Goal: Information Seeking & Learning: Learn about a topic

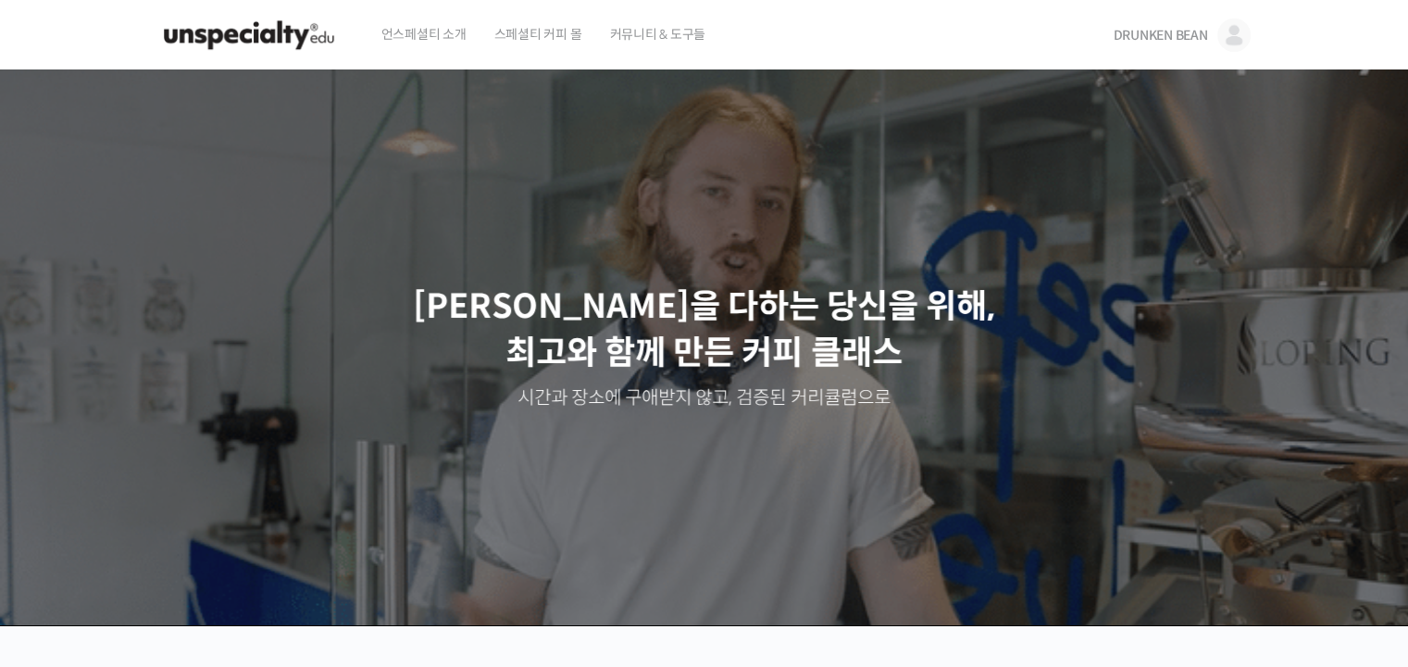
click at [1139, 39] on span "DRUNKEN BEAN" at bounding box center [1160, 35] width 94 height 17
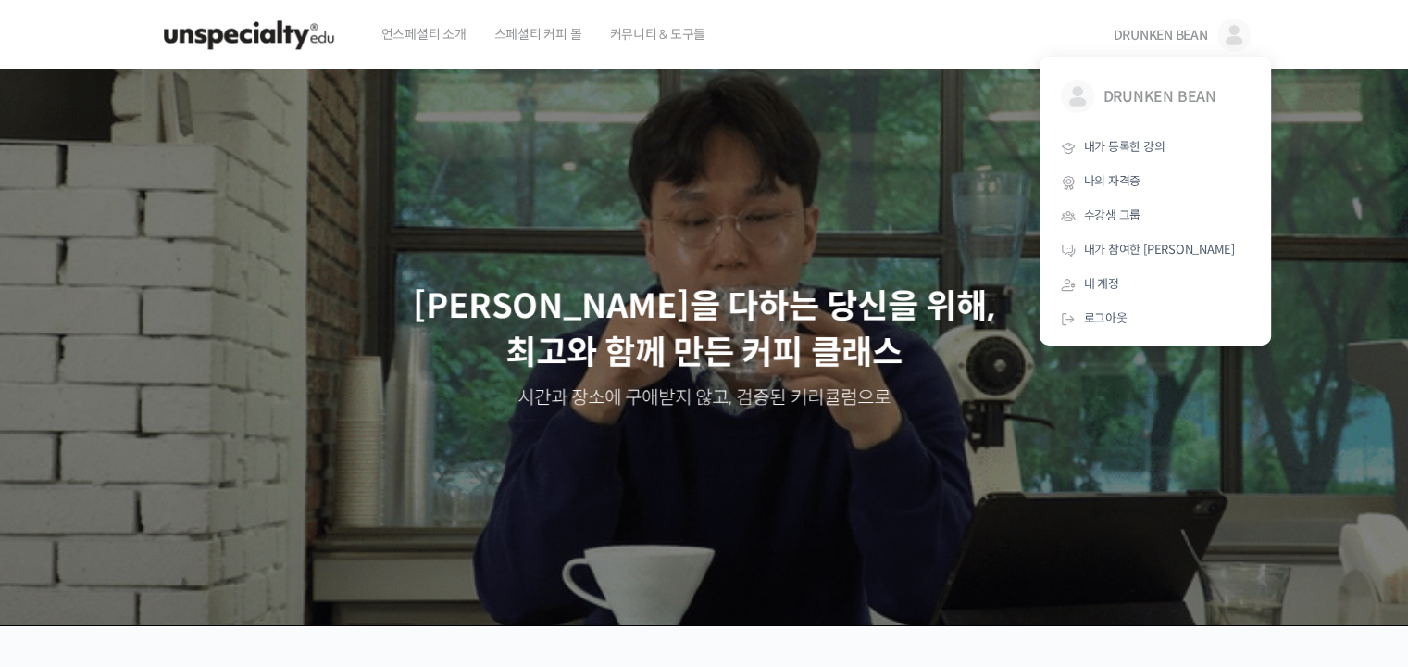
click at [442, 42] on span "언스페셜티 소개" at bounding box center [424, 34] width 85 height 70
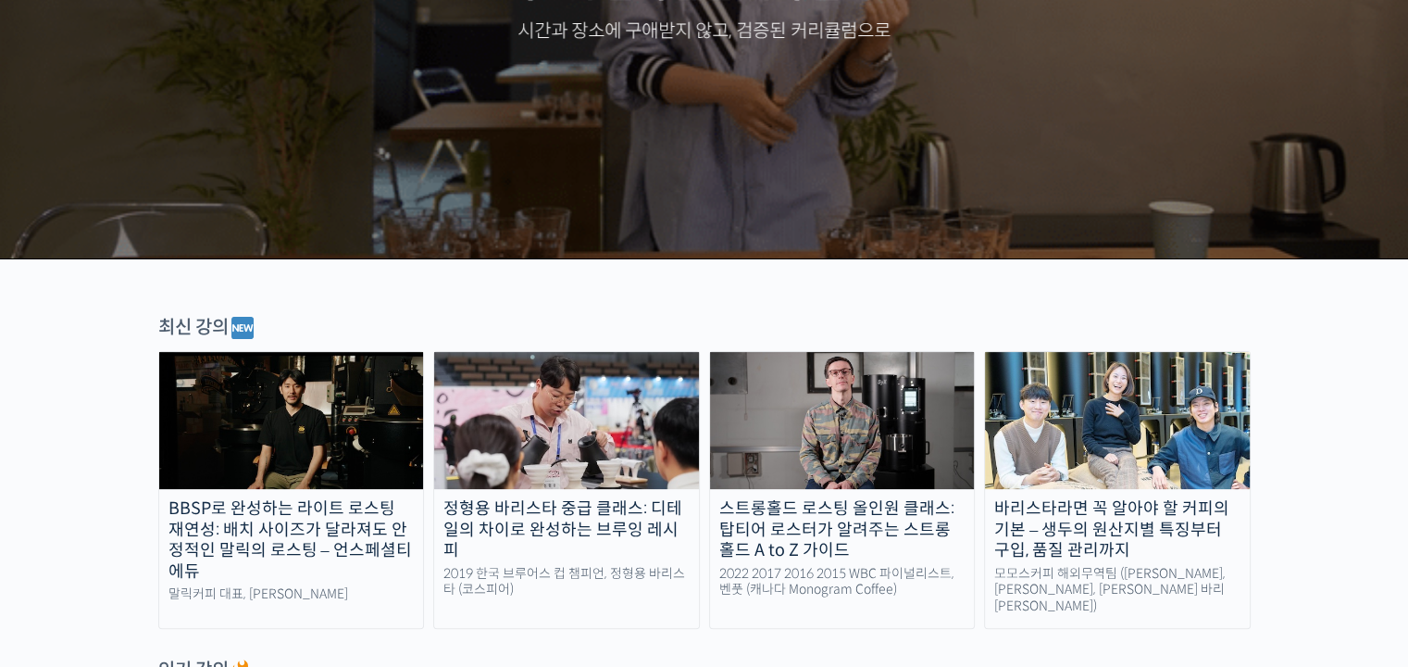
scroll to position [463, 0]
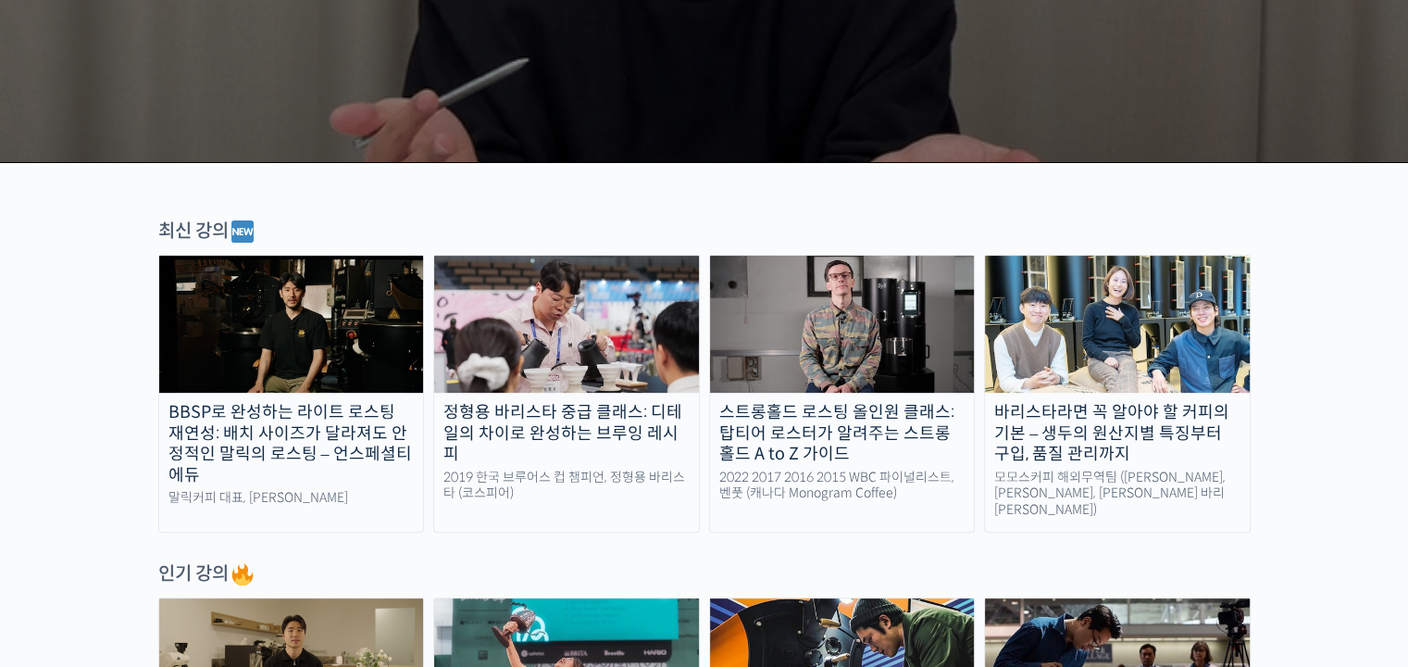
click at [595, 351] on img at bounding box center [566, 324] width 265 height 137
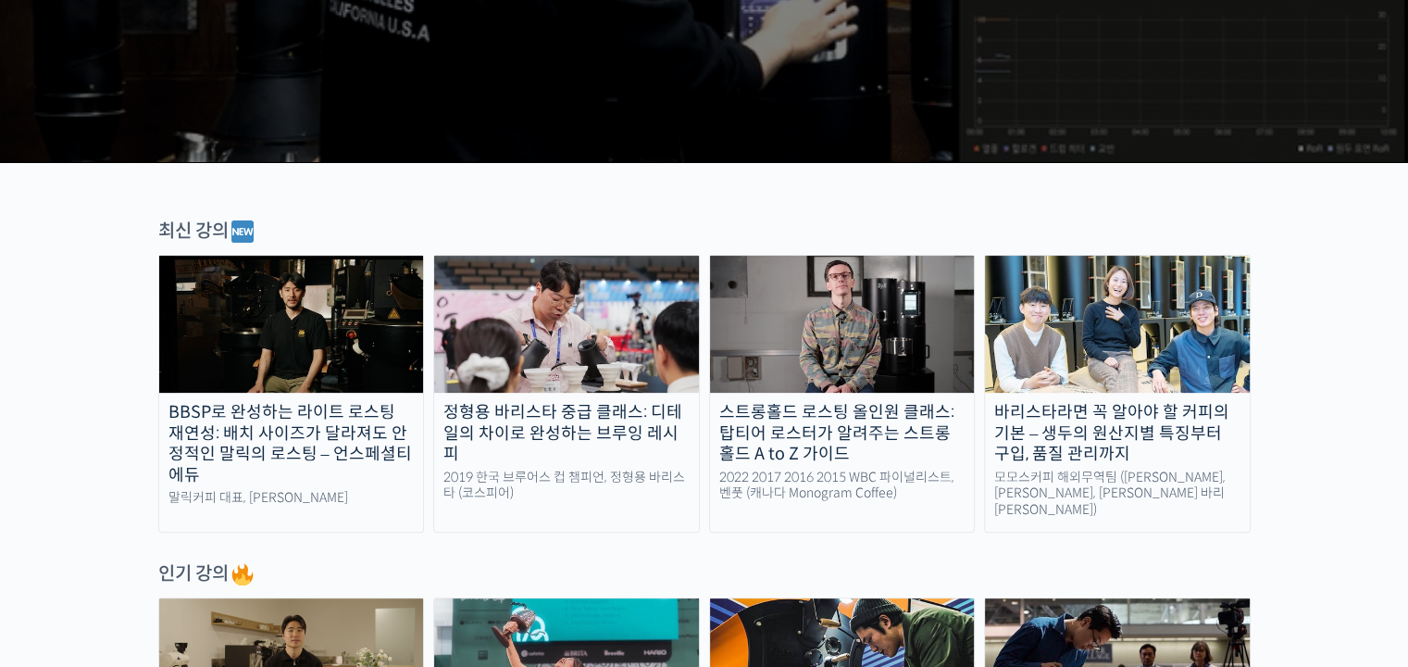
scroll to position [685, 0]
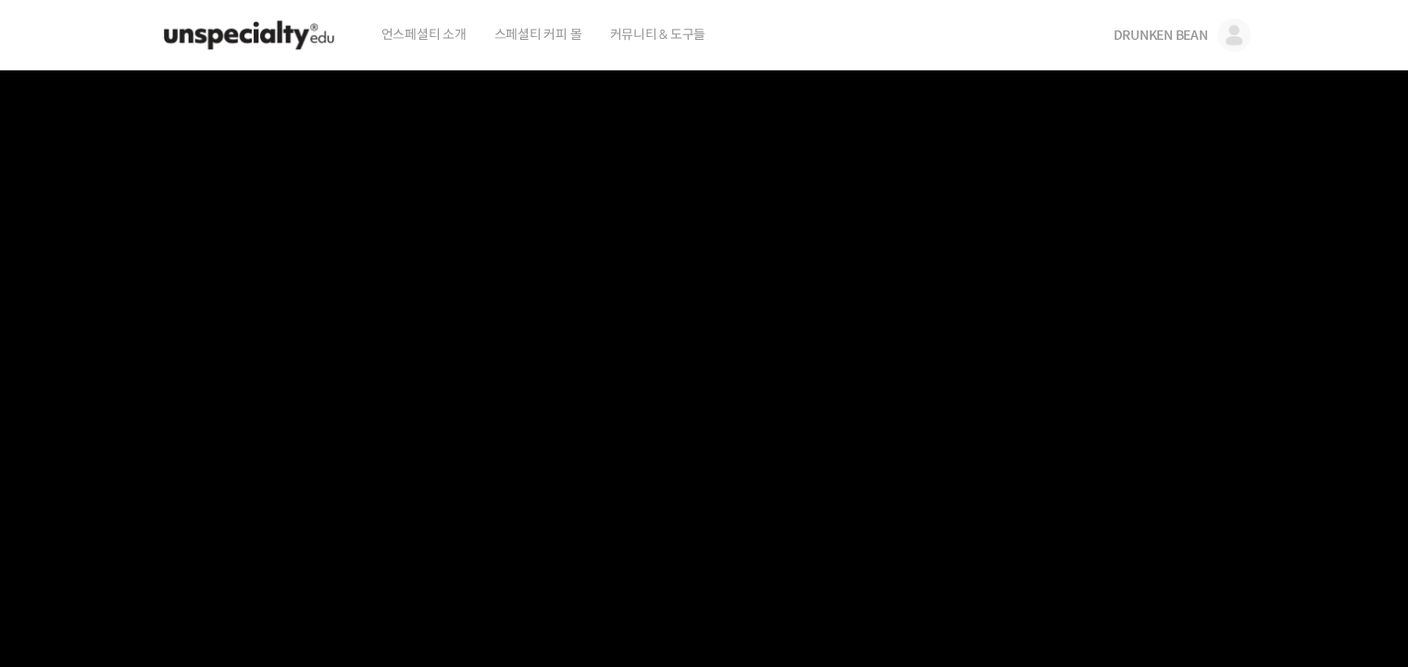
click at [395, 29] on span "언스페셜티 소개" at bounding box center [424, 34] width 85 height 70
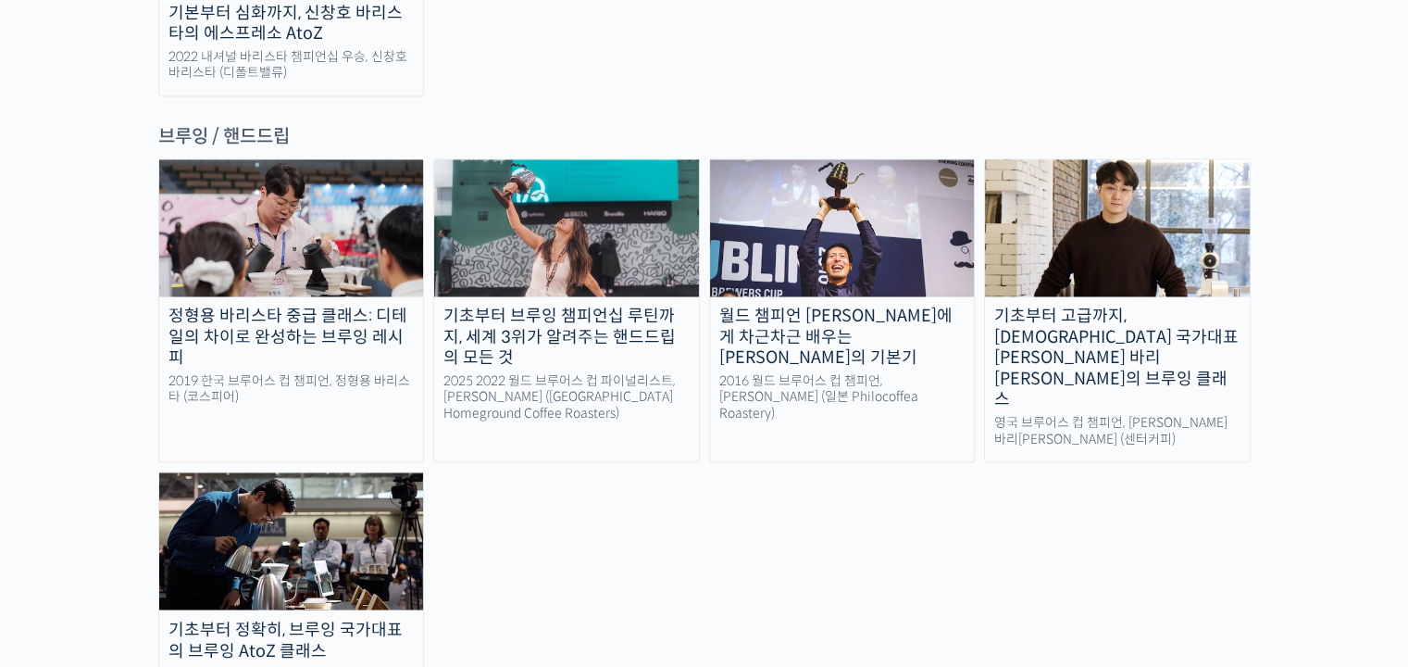
scroll to position [3056, 0]
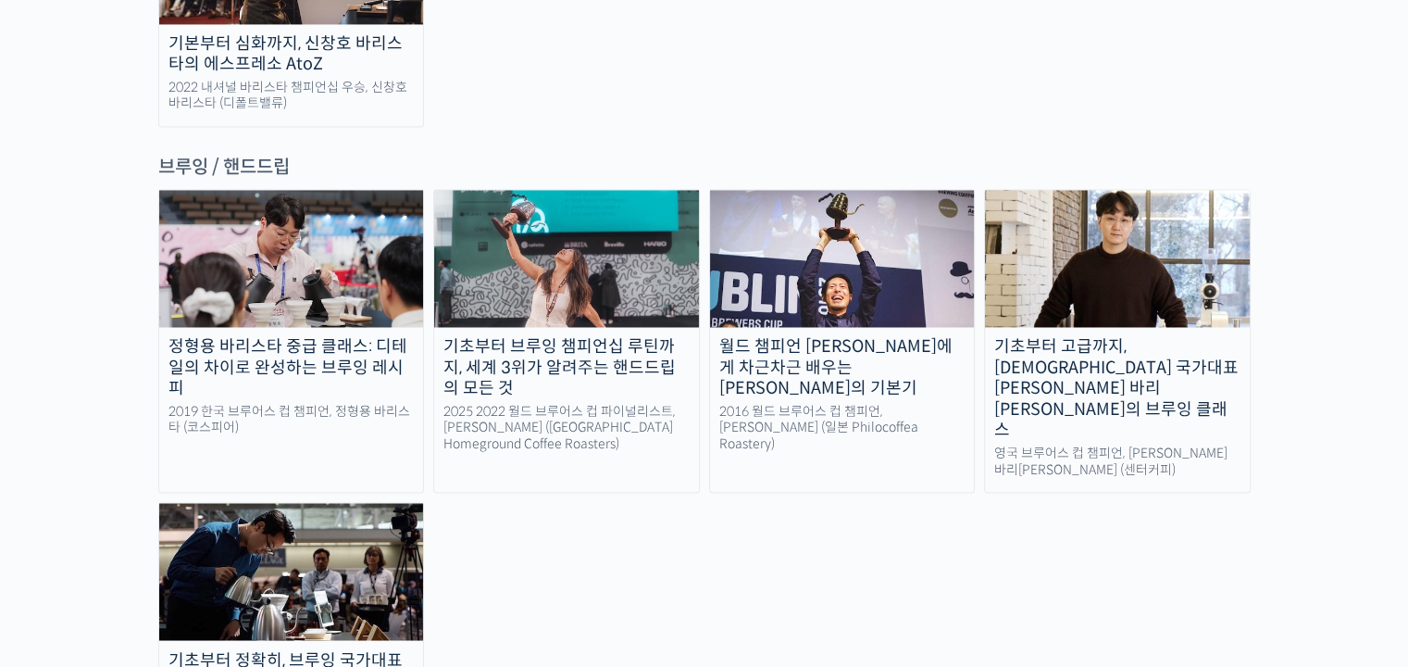
click at [350, 649] on div "기초부터 정확히, 브루잉 국가대표의 브루잉 AtoZ 클래스" at bounding box center [291, 670] width 265 height 42
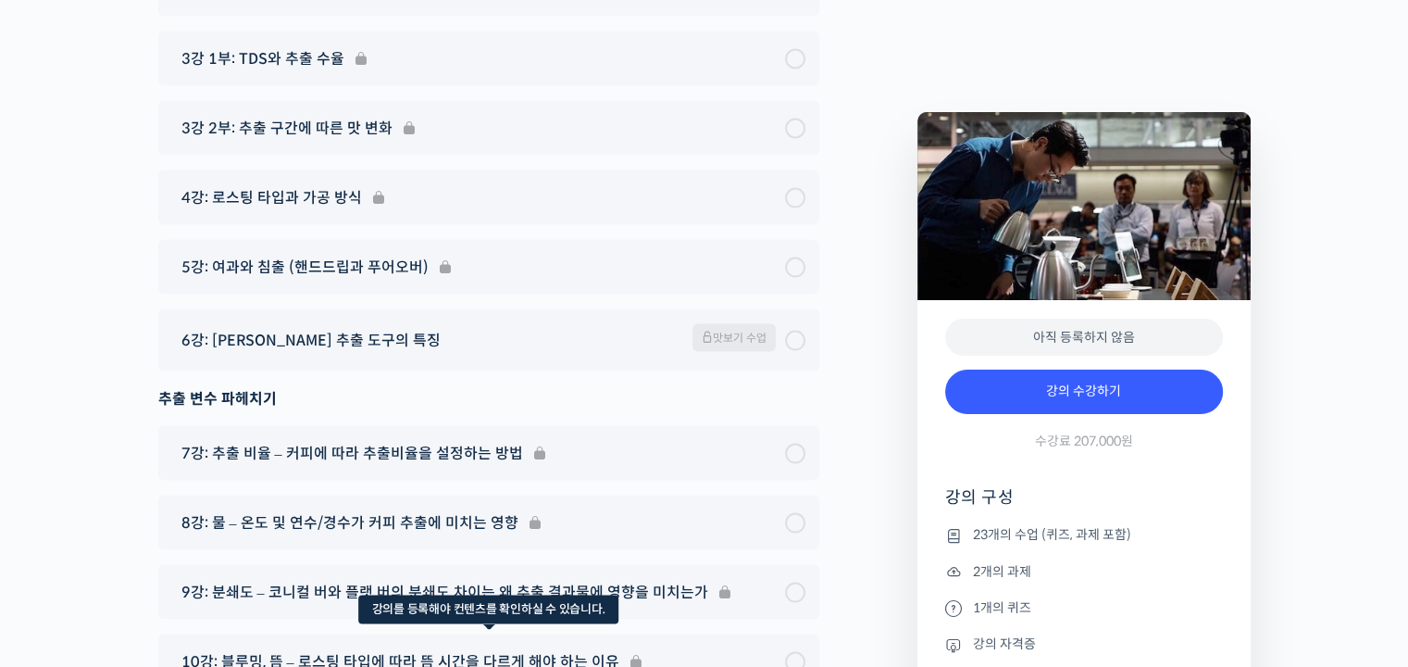
scroll to position [10310, 0]
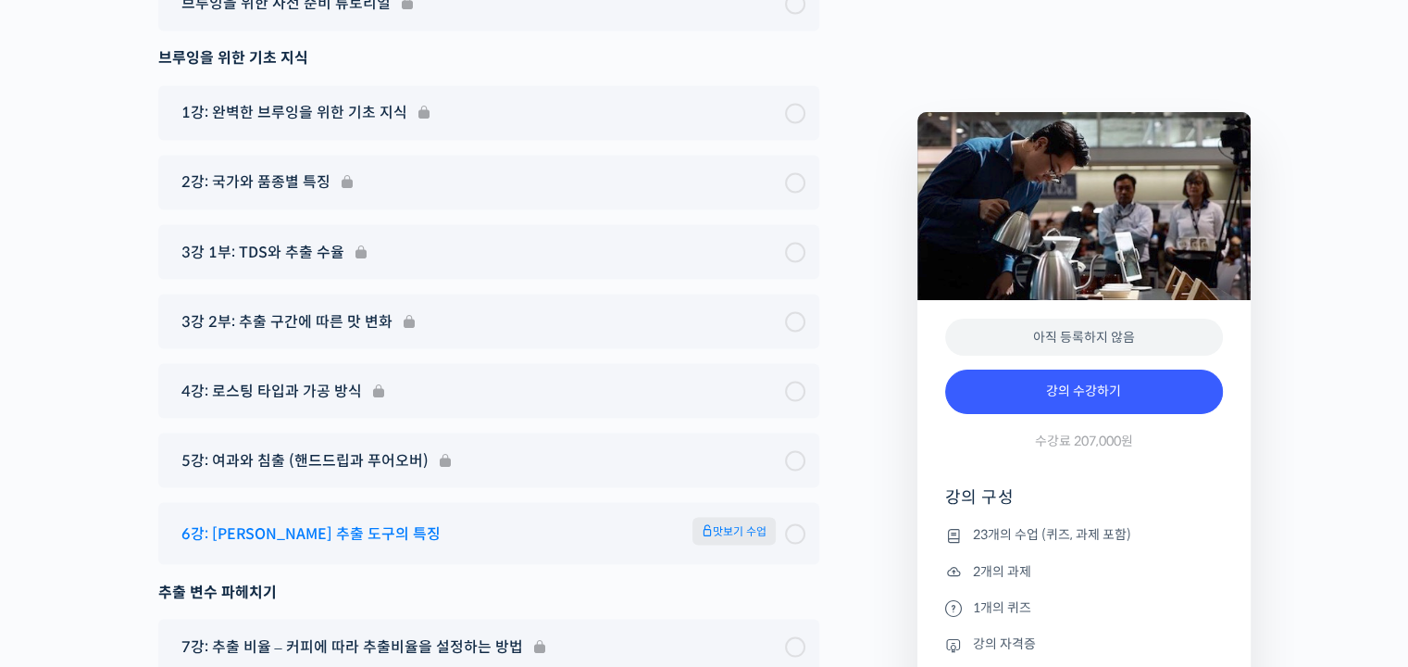
click at [718, 517] on span "맛보기 수업" at bounding box center [734, 531] width 83 height 28
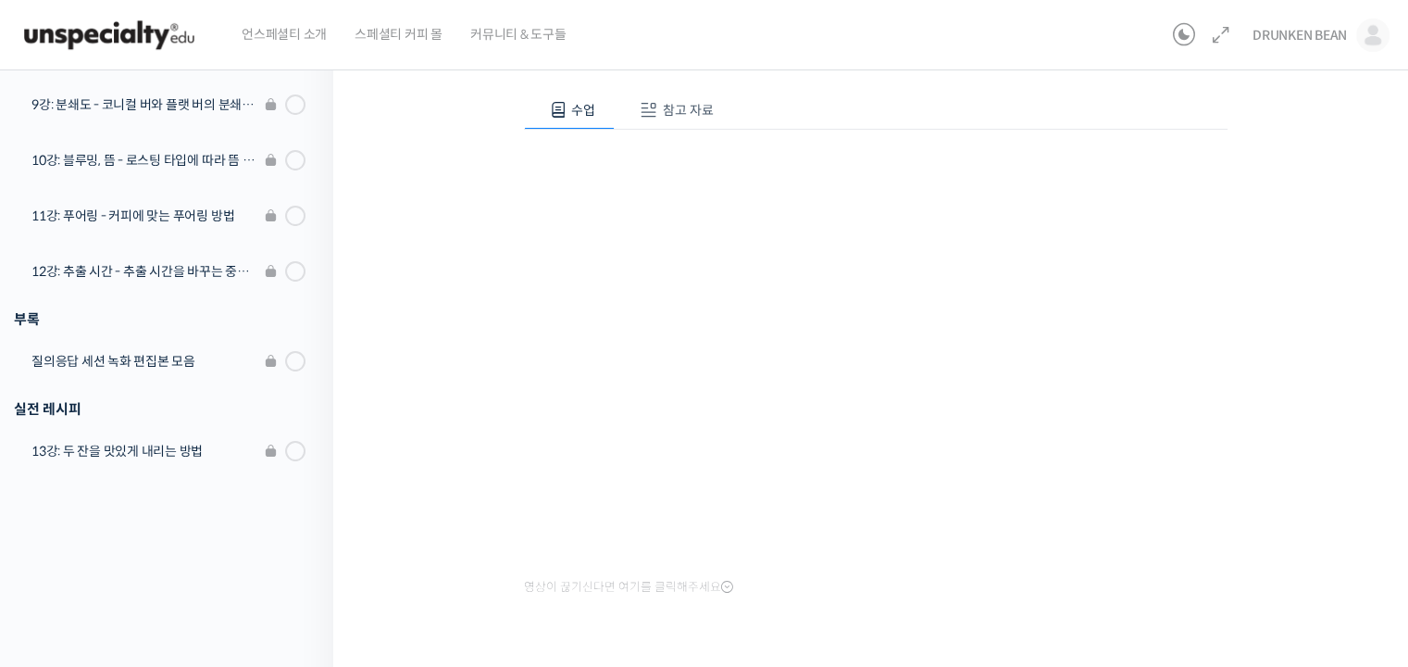
scroll to position [239, 0]
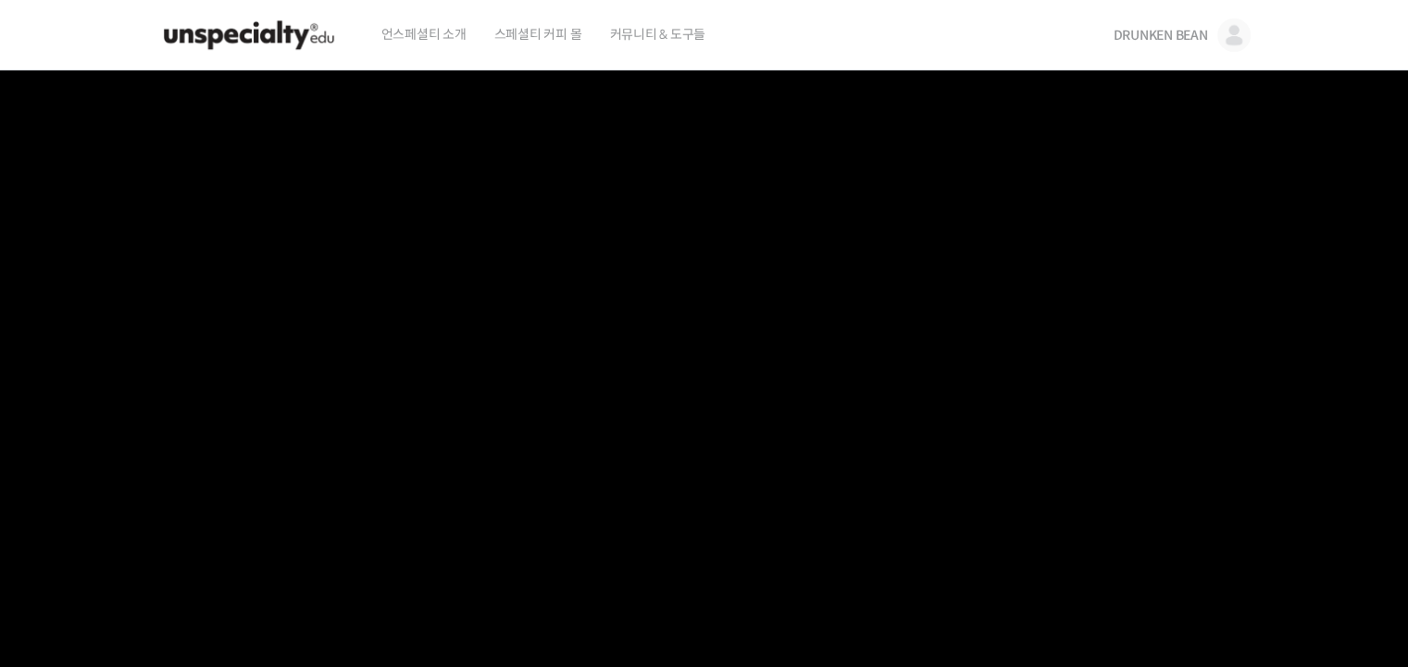
click at [451, 35] on span "언스페셜티 소개" at bounding box center [424, 34] width 85 height 70
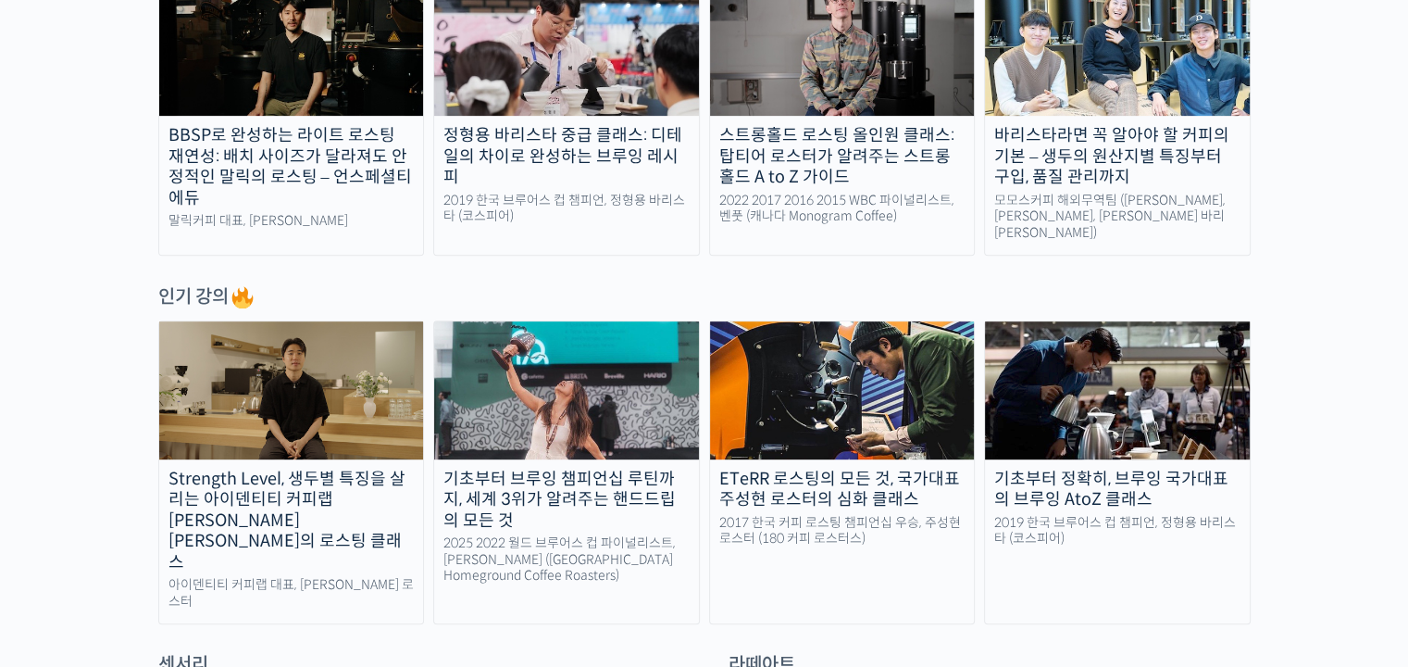
scroll to position [741, 0]
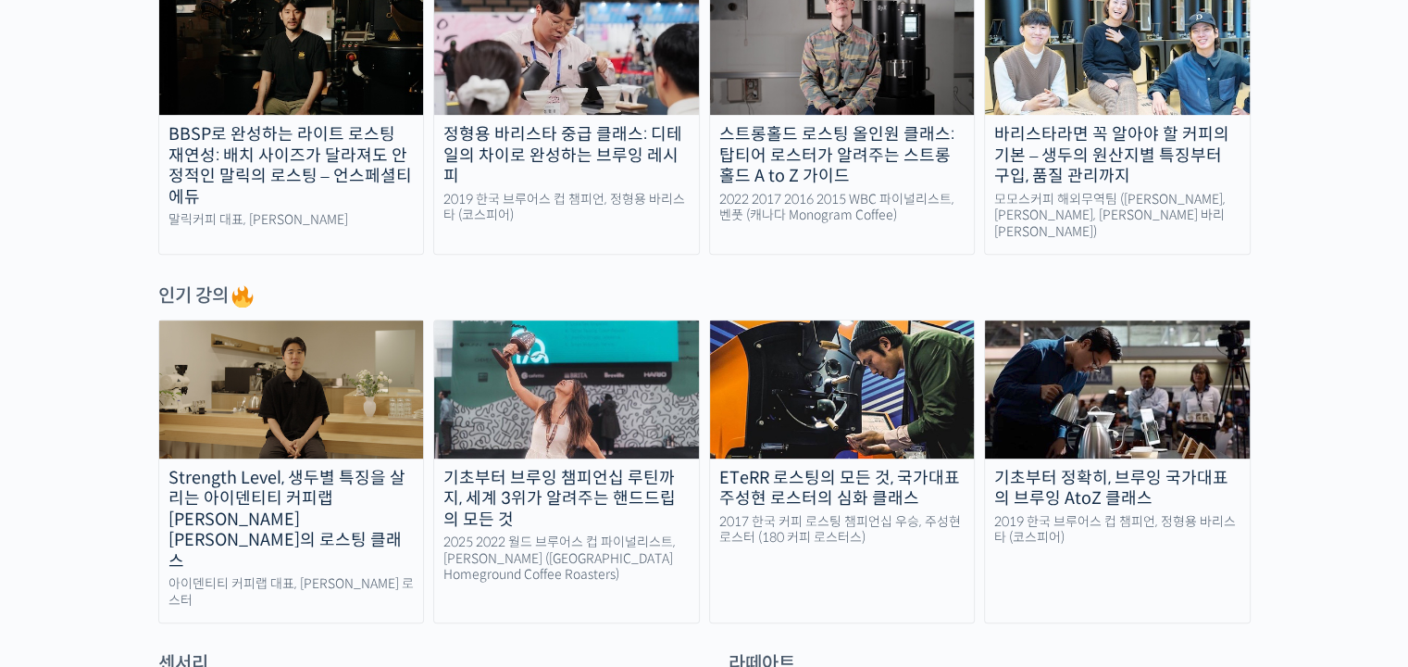
click at [567, 142] on div "정형용 바리스타 중급 클래스: 디테일의 차이로 완성하는 브루잉 레시피" at bounding box center [566, 155] width 265 height 63
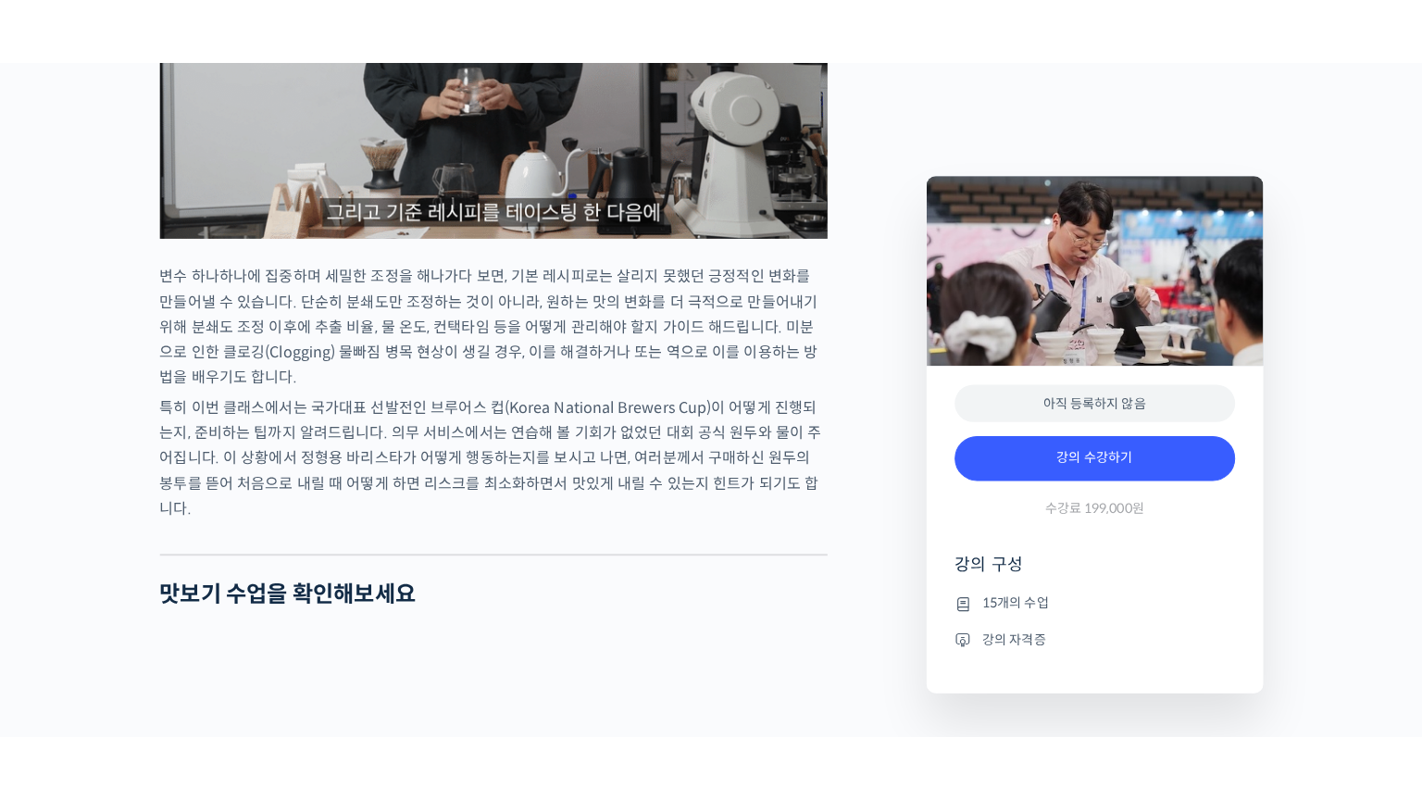
scroll to position [3704, 0]
